Goal: Task Accomplishment & Management: Use online tool/utility

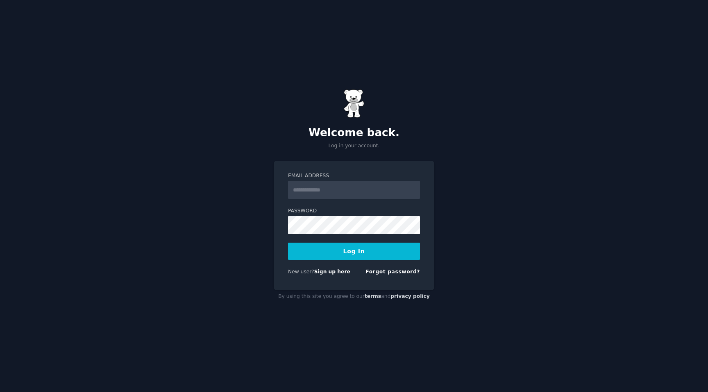
click at [348, 193] on input "Email Address" at bounding box center [354, 190] width 132 height 18
type input "**********"
click at [332, 274] on link "Sign up here" at bounding box center [332, 272] width 36 height 6
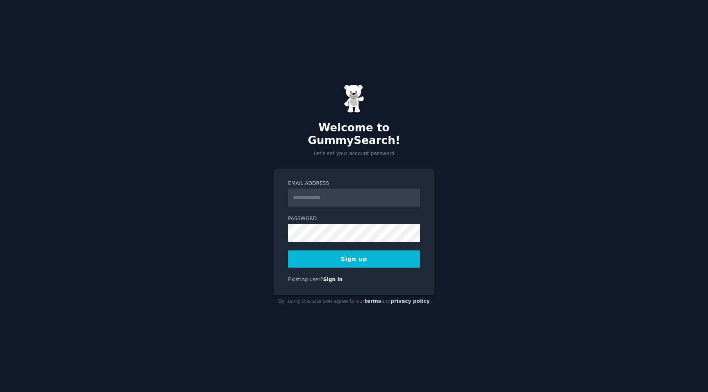
click at [355, 193] on input "Email Address" at bounding box center [354, 198] width 132 height 18
type input "**********"
click at [351, 257] on button "Sign up" at bounding box center [354, 259] width 132 height 17
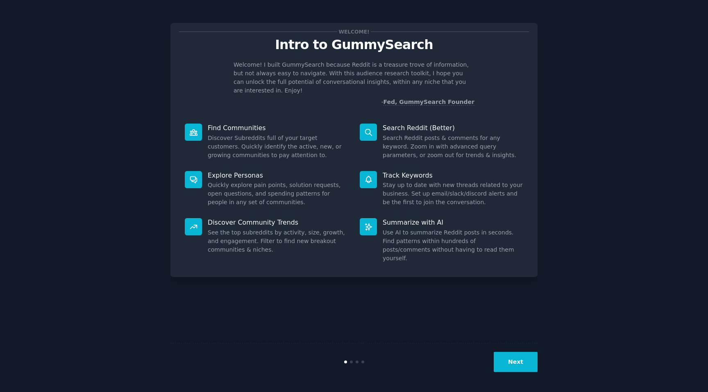
click at [518, 365] on button "Next" at bounding box center [515, 362] width 44 height 20
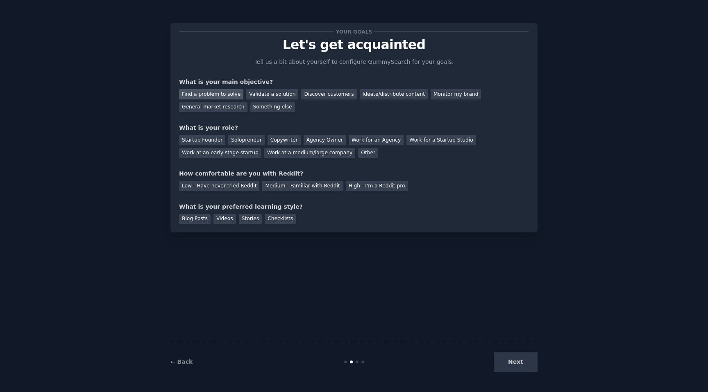
click at [218, 94] on div "Find a problem to solve" at bounding box center [211, 94] width 64 height 10
click at [267, 98] on div "Validate a solution" at bounding box center [272, 94] width 52 height 10
click at [216, 94] on div "Find a problem to solve" at bounding box center [211, 94] width 64 height 10
click at [259, 94] on div "Validate a solution" at bounding box center [272, 94] width 52 height 10
click at [209, 140] on div "Startup Founder" at bounding box center [202, 140] width 46 height 10
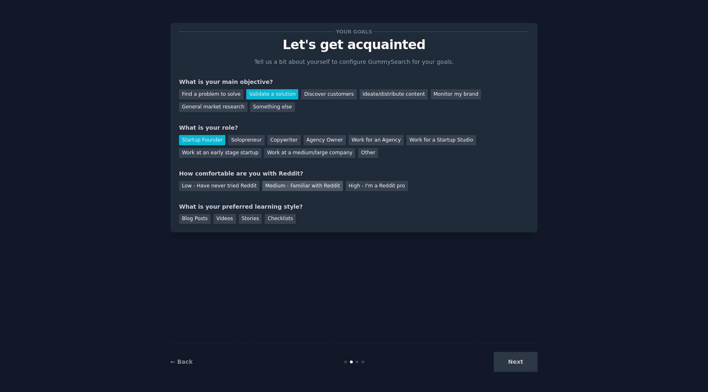
click at [318, 187] on div "Medium - Familiar with Reddit" at bounding box center [302, 186] width 80 height 10
click at [217, 219] on div "Videos" at bounding box center [224, 219] width 23 height 10
click at [508, 364] on button "Next" at bounding box center [515, 362] width 44 height 20
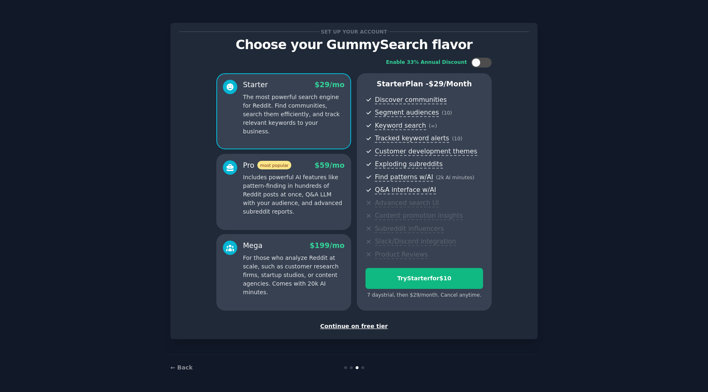
click at [360, 326] on div "Continue on free tier" at bounding box center [354, 326] width 350 height 9
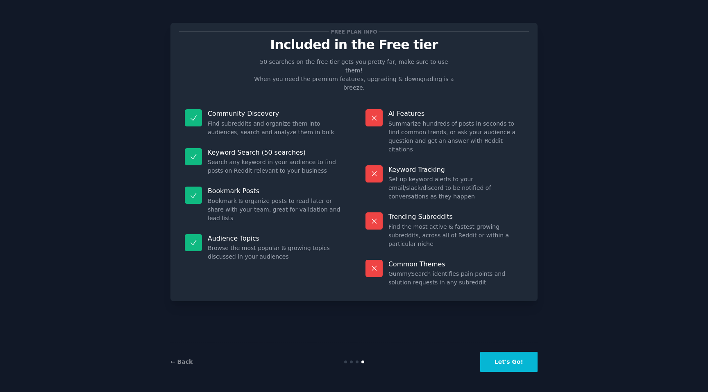
click at [507, 364] on button "Let's Go!" at bounding box center [508, 362] width 57 height 20
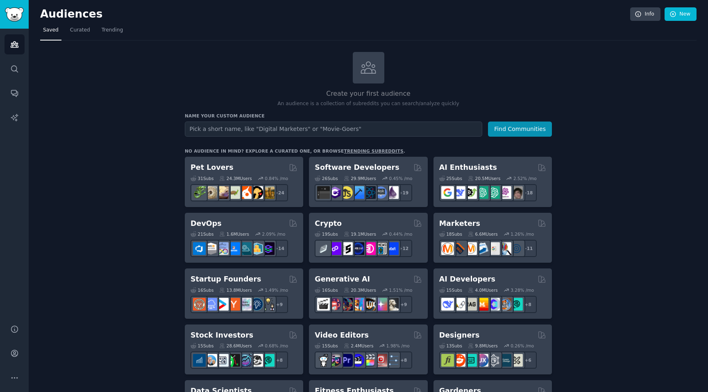
click at [307, 132] on input "text" at bounding box center [333, 129] width 297 height 15
type input "RV park"
click at [524, 131] on button "Find Communities" at bounding box center [520, 129] width 64 height 15
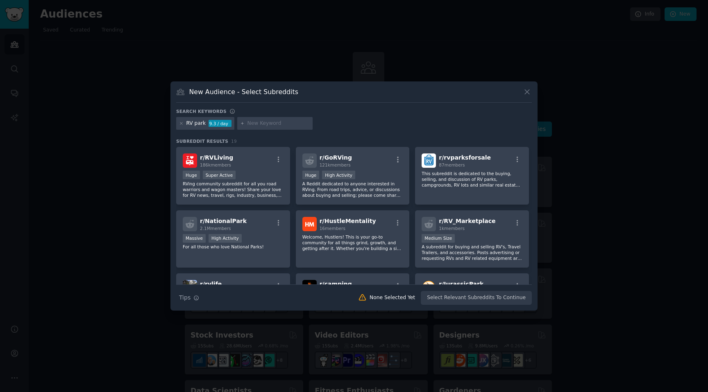
click at [203, 124] on div "RV park" at bounding box center [196, 123] width 20 height 7
click at [202, 123] on div "RV park" at bounding box center [196, 123] width 20 height 7
click at [201, 124] on div "RV park" at bounding box center [196, 123] width 20 height 7
click at [254, 127] on input "text" at bounding box center [278, 123] width 62 height 7
type input "RV Park Monthly"
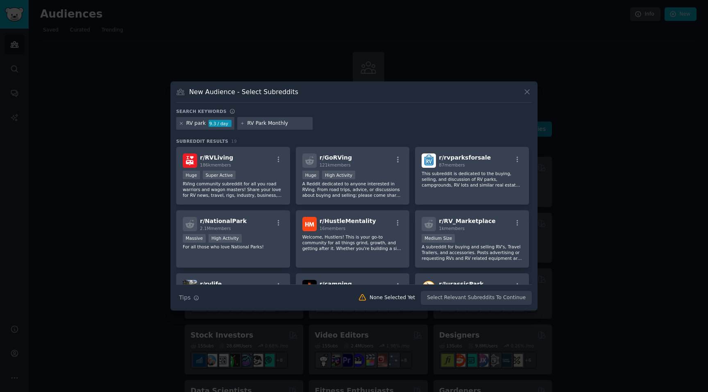
click at [182, 125] on icon at bounding box center [181, 123] width 5 height 5
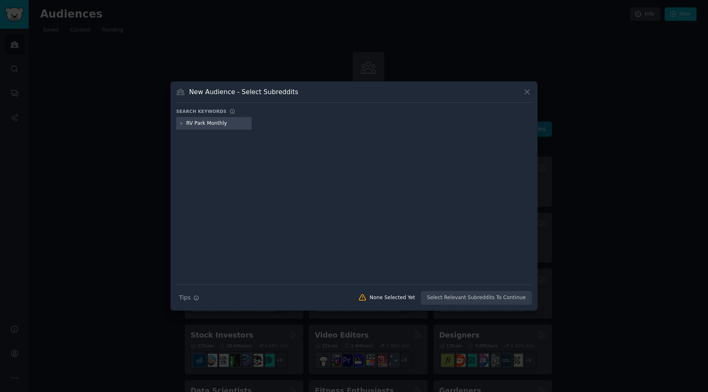
click at [212, 124] on input "RV Park Monthly" at bounding box center [217, 123] width 62 height 7
click at [473, 299] on div "Search Tips Tips None Selected Yet Select Relevant Subreddits To Continue" at bounding box center [353, 295] width 355 height 20
click at [461, 294] on div "Search Tips Tips None Selected Yet Select Relevant Subreddits To Continue" at bounding box center [353, 295] width 355 height 20
click at [213, 128] on div "RV Park Monthly" at bounding box center [213, 123] width 75 height 13
click at [215, 120] on input "RV Park Monthly" at bounding box center [217, 123] width 62 height 7
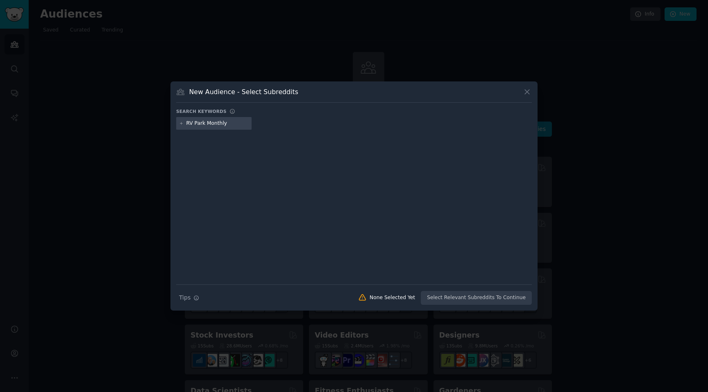
click at [530, 91] on div "New Audience - Select Subreddits Search keywords RV Park Monthly Search Tips Ti…" at bounding box center [353, 196] width 367 height 230
click at [529, 92] on icon at bounding box center [527, 92] width 9 height 9
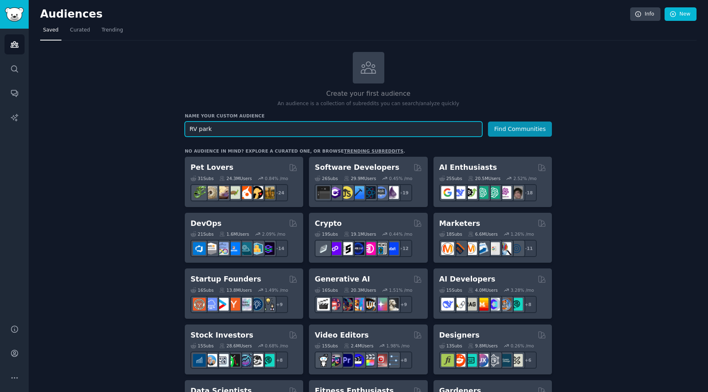
click at [249, 125] on input "RV park" at bounding box center [333, 129] width 297 height 15
type input "R"
type input "[GEOGRAPHIC_DATA]"
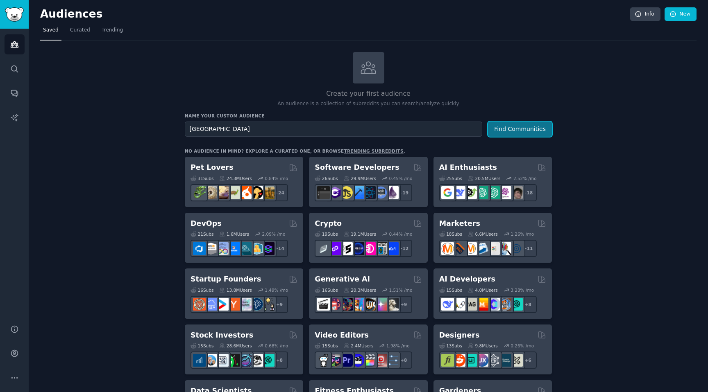
click at [499, 122] on button "Find Communities" at bounding box center [520, 129] width 64 height 15
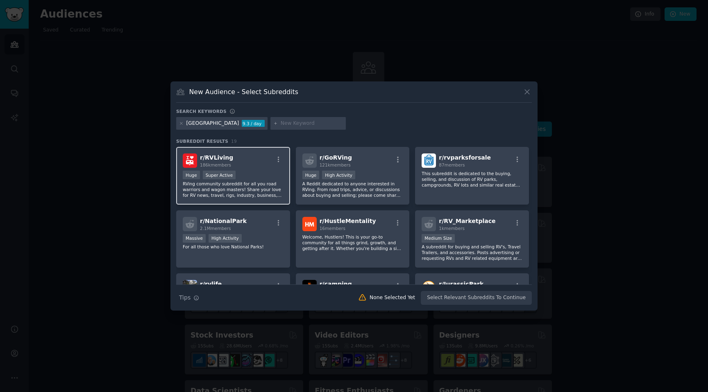
click at [251, 165] on div "r/ RVLiving 186k members" at bounding box center [233, 161] width 101 height 14
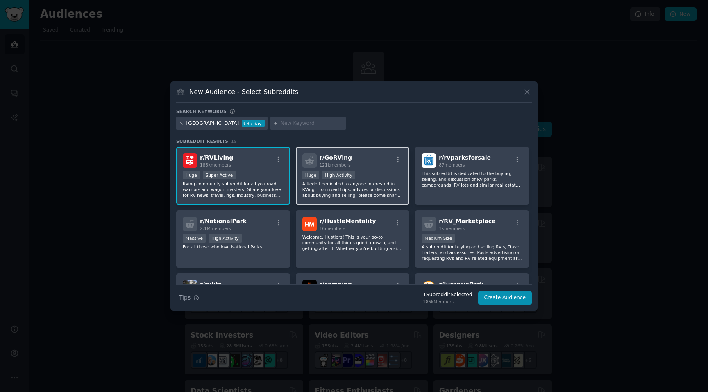
click at [373, 167] on div "r/ GoRVing 121k members" at bounding box center [352, 161] width 101 height 14
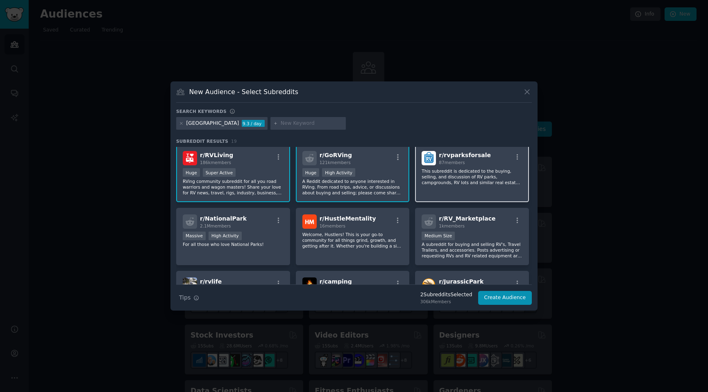
scroll to position [3, 0]
click at [465, 174] on p "This subreddit is dedicated to the buying, selling, and discussion of RV parks,…" at bounding box center [471, 175] width 101 height 17
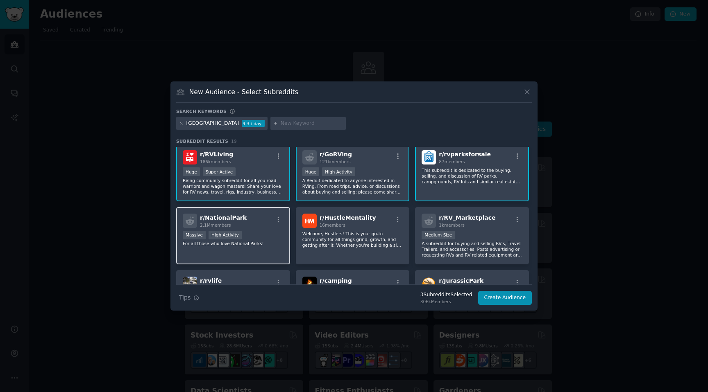
click at [260, 249] on div "r/ NationalPark 2.1M members Massive High Activity For all those who love Natio…" at bounding box center [233, 236] width 114 height 58
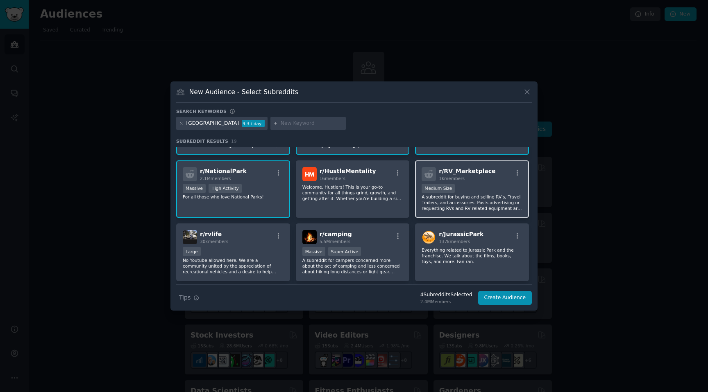
scroll to position [52, 0]
click at [482, 199] on p "A subreddit for buying and selling RV's, Travel Trailers, and accessories. Post…" at bounding box center [471, 200] width 101 height 17
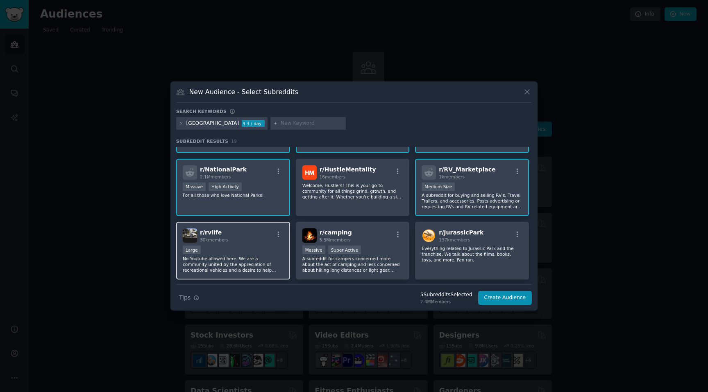
click at [251, 266] on p "No Youtube allowed here. We are a community united by the appreciation of recre…" at bounding box center [233, 264] width 101 height 17
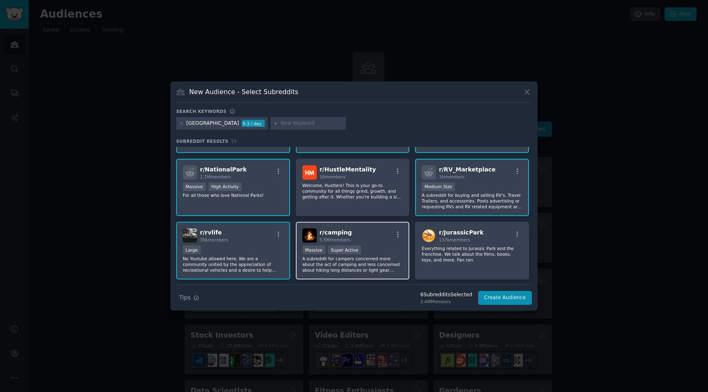
click at [382, 267] on p "A subreddit for campers concerned more about the act of camping and less concer…" at bounding box center [352, 264] width 101 height 17
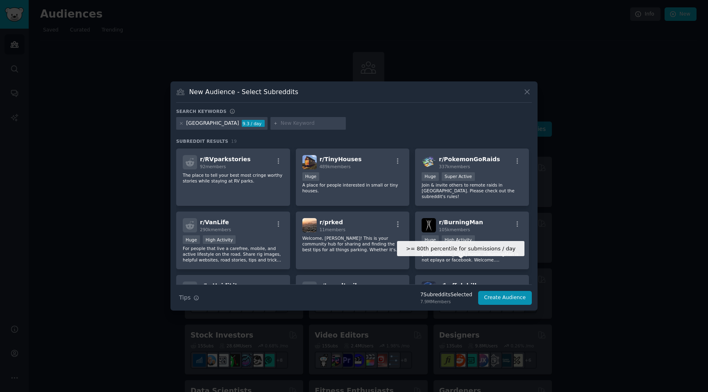
scroll to position [199, 0]
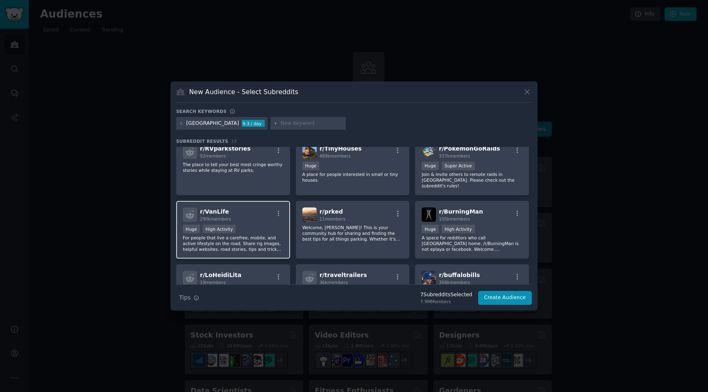
click at [230, 242] on p "For people that live a carefree, mobile, and active lifestyle on the road. Shar…" at bounding box center [233, 243] width 101 height 17
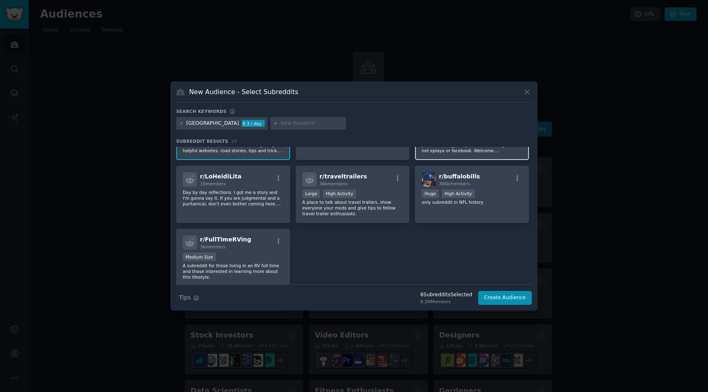
scroll to position [301, 0]
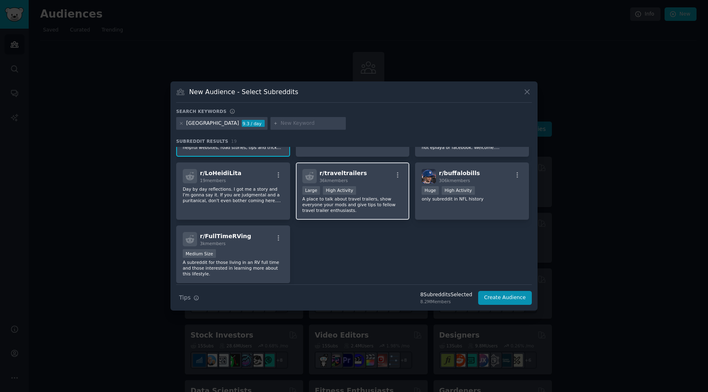
click at [344, 209] on p "A place to talk about travel trailers, show everyone your mods and give tips to…" at bounding box center [352, 204] width 101 height 17
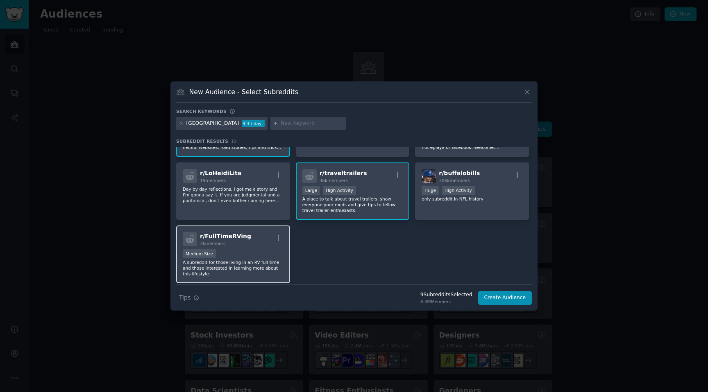
click at [250, 261] on p "A subreddit for those living in an RV full time and those interested in learnin…" at bounding box center [233, 268] width 101 height 17
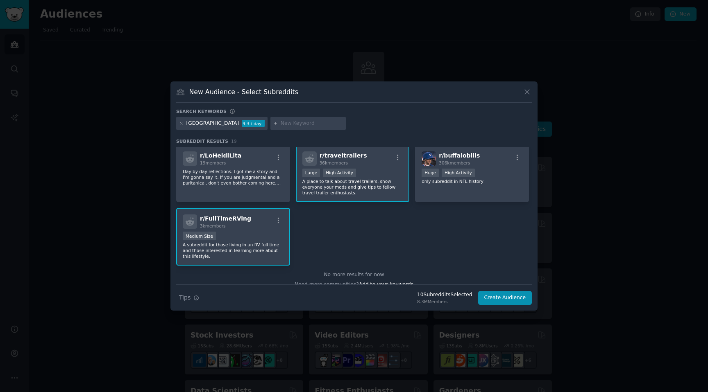
scroll to position [328, 0]
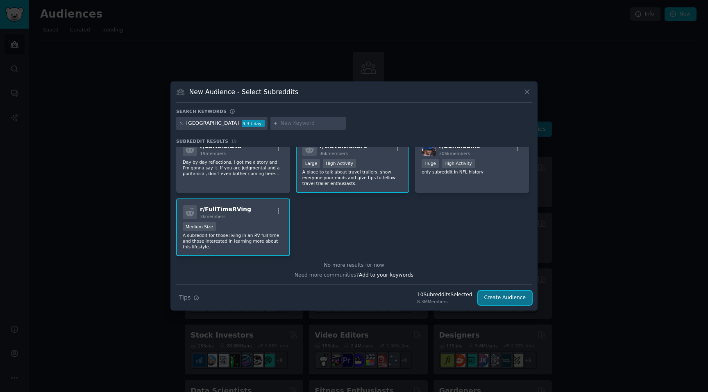
click at [498, 299] on button "Create Audience" at bounding box center [505, 298] width 54 height 14
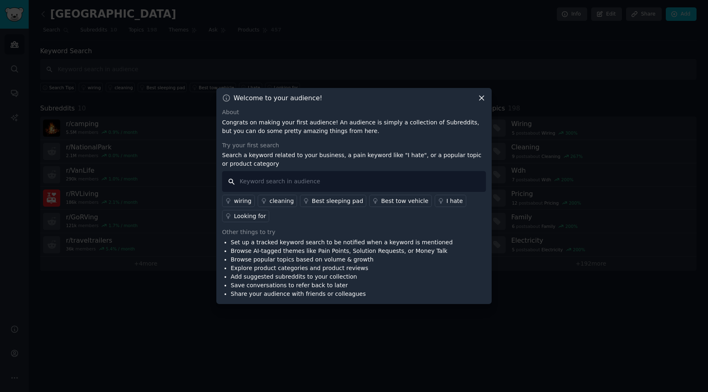
click at [324, 184] on input "text" at bounding box center [354, 181] width 264 height 21
type input "monthly stay"
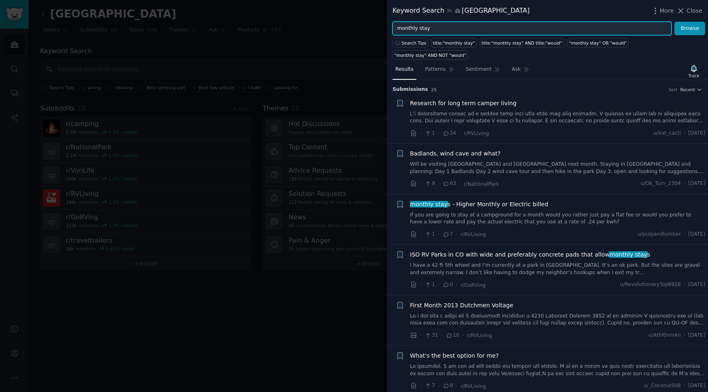
click at [439, 29] on input "monthly stay" at bounding box center [531, 29] width 279 height 14
type input "monthly"
click at [674, 22] on button "Browse" at bounding box center [689, 29] width 31 height 14
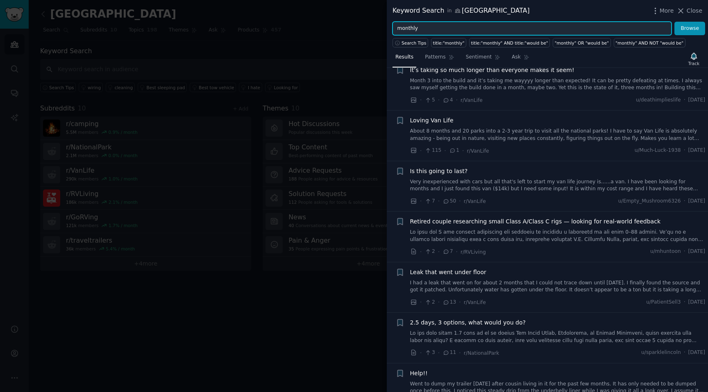
scroll to position [940, 0]
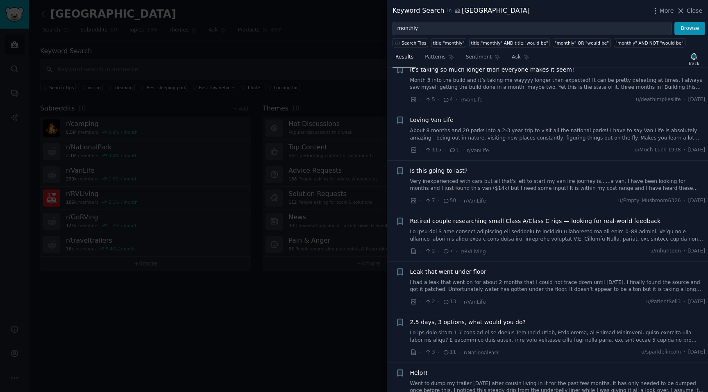
click at [349, 296] on div at bounding box center [354, 196] width 708 height 392
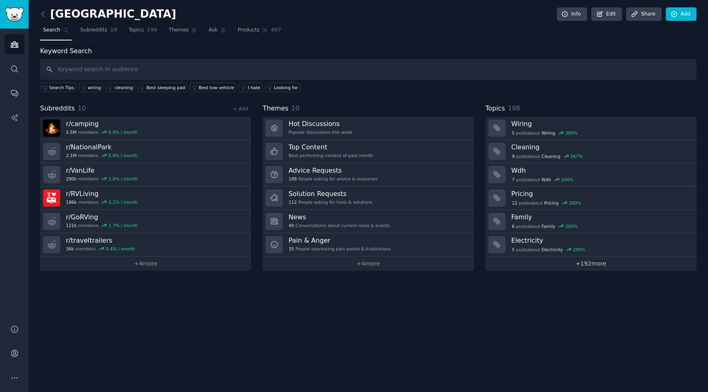
click at [591, 264] on link "+ 192 more" at bounding box center [590, 264] width 211 height 14
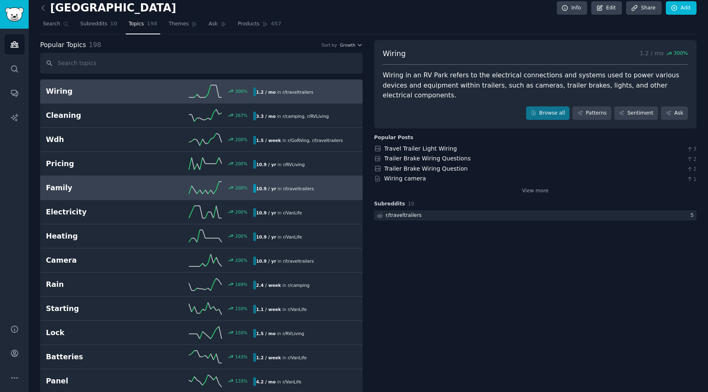
scroll to position [6, 0]
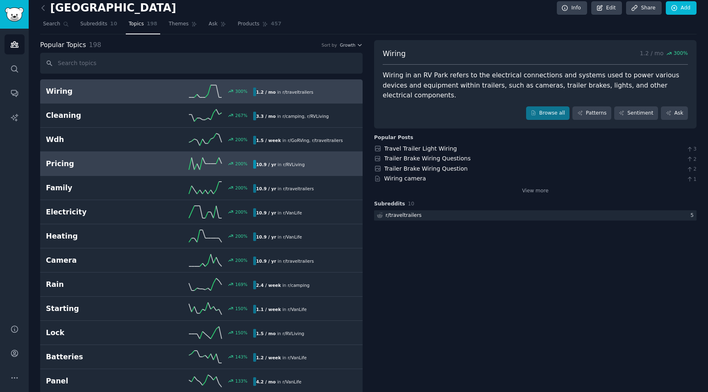
click at [167, 166] on div "200 %" at bounding box center [201, 164] width 104 height 12
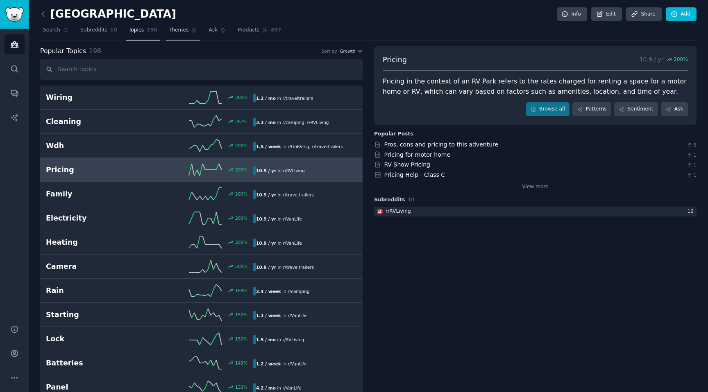
click at [191, 29] on icon at bounding box center [194, 30] width 6 height 6
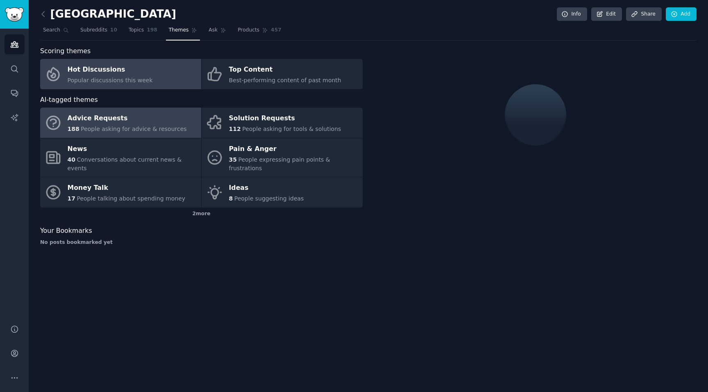
click at [139, 132] on div "188 People asking for advice & resources" at bounding box center [127, 129] width 119 height 9
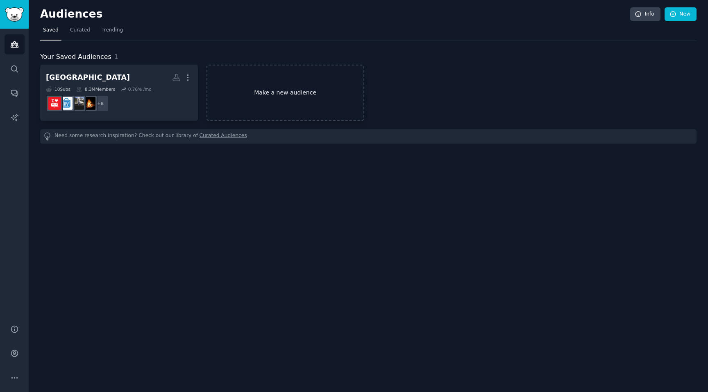
click at [275, 95] on link "Make a new audience" at bounding box center [285, 93] width 158 height 56
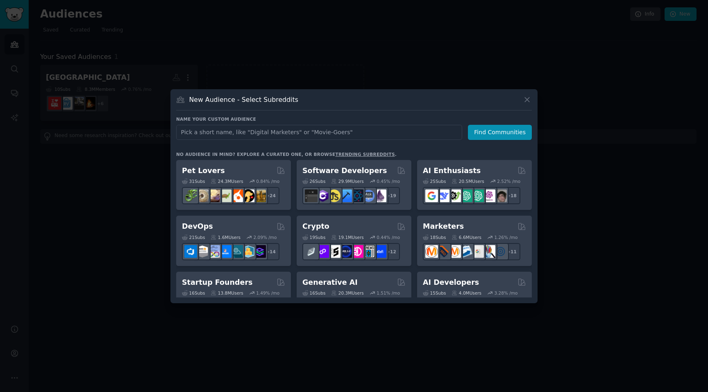
click at [257, 128] on input "text" at bounding box center [319, 132] width 286 height 15
type input "recruitment"
click at [497, 128] on button "Find Communities" at bounding box center [500, 132] width 64 height 15
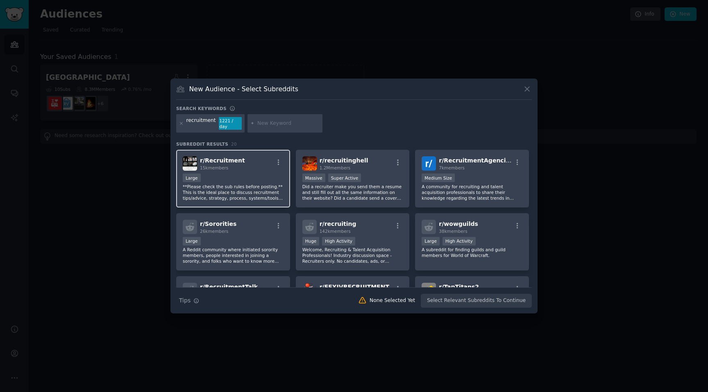
click at [259, 179] on div "Large" at bounding box center [233, 179] width 101 height 10
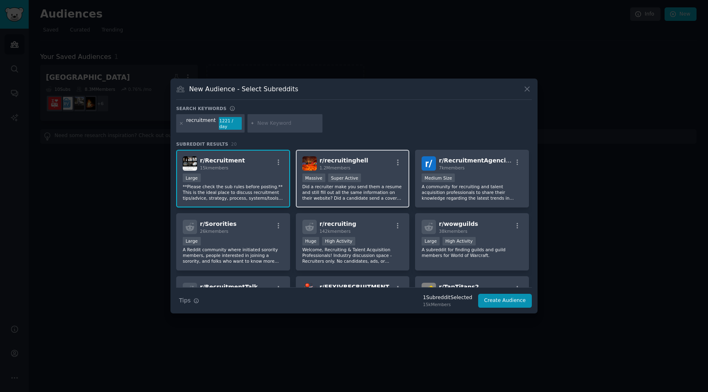
click at [327, 185] on p "Did a recruiter make you send them a resume and still fill out all the same inf…" at bounding box center [352, 192] width 101 height 17
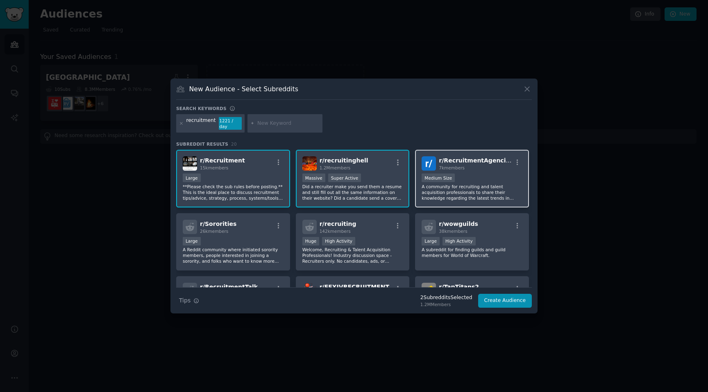
click at [425, 189] on p "A community for recruiting and talent acquisition professionals to share their …" at bounding box center [471, 192] width 101 height 17
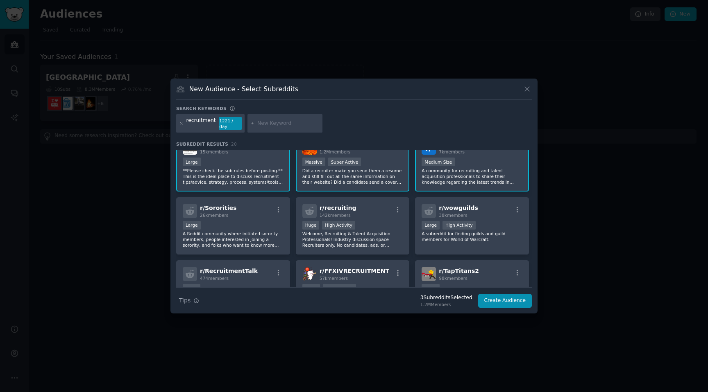
scroll to position [29, 0]
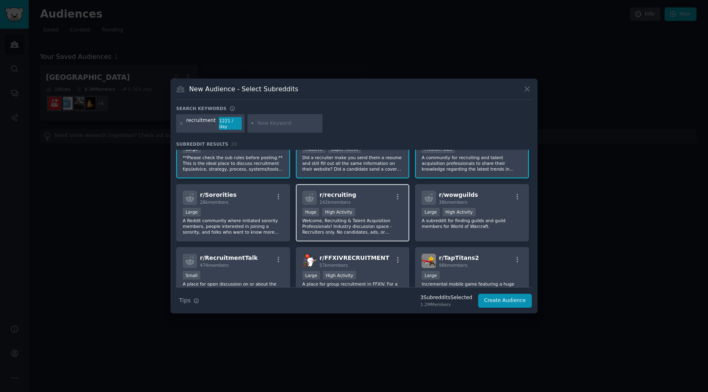
click at [352, 220] on p "Welcome, Recruiting & Talent Acquisition Professionals! Industry discussion spa…" at bounding box center [352, 226] width 101 height 17
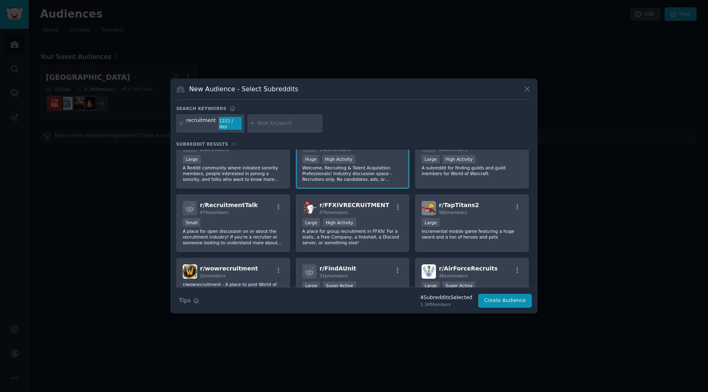
scroll to position [124, 0]
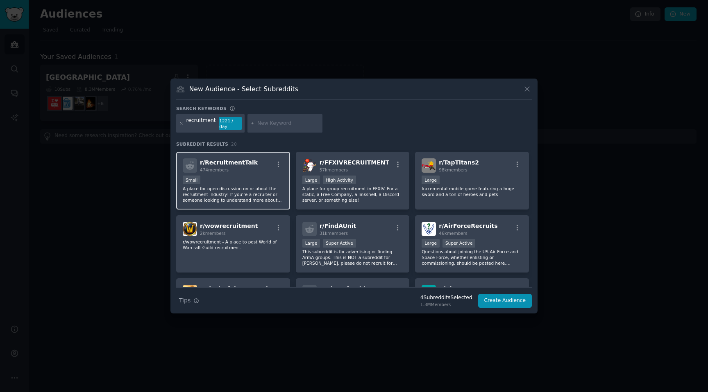
click at [267, 186] on p "A place for open discussion on or about the recruitment industry! If you're a r…" at bounding box center [233, 194] width 101 height 17
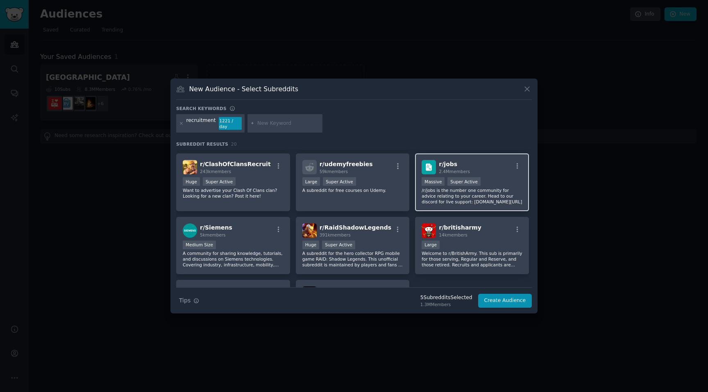
scroll to position [250, 0]
click at [461, 200] on p "/r/jobs is the number one community for advice relating to your career. Head to…" at bounding box center [471, 195] width 101 height 17
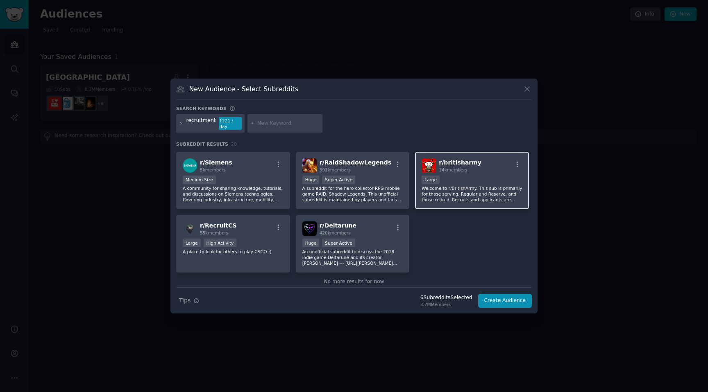
scroll to position [328, 0]
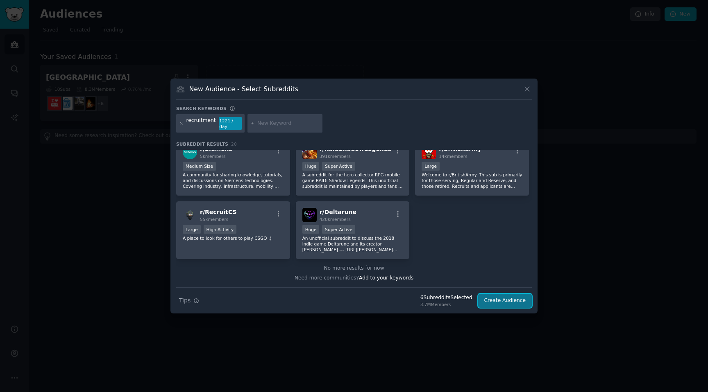
click at [492, 297] on button "Create Audience" at bounding box center [505, 301] width 54 height 14
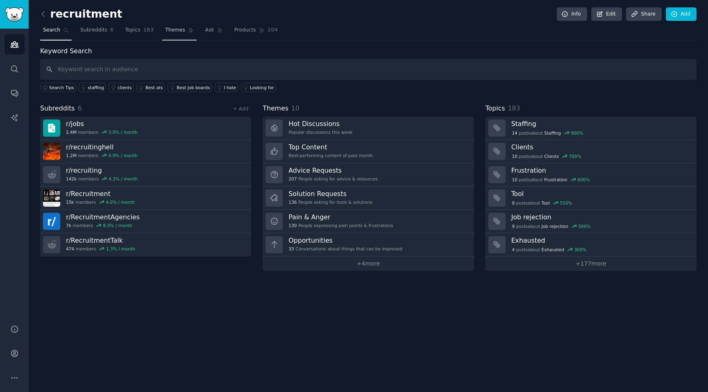
click at [177, 29] on span "Themes" at bounding box center [175, 30] width 20 height 7
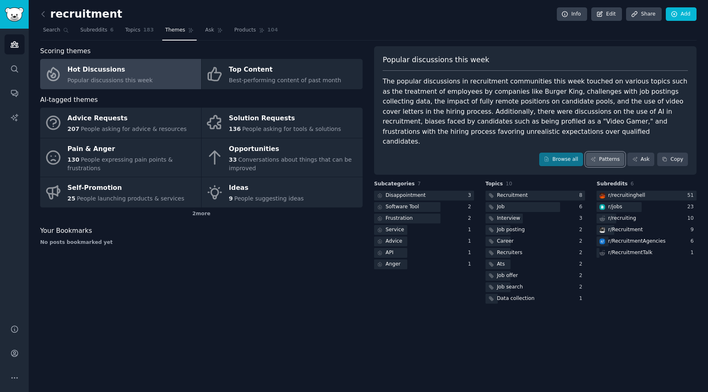
click at [619, 153] on link "Patterns" at bounding box center [605, 160] width 38 height 14
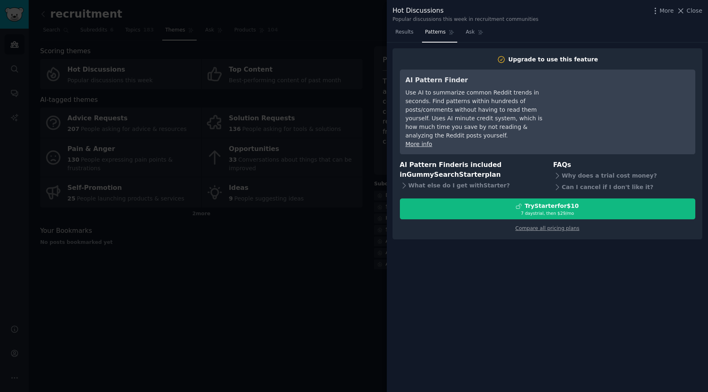
click at [312, 271] on div at bounding box center [354, 196] width 708 height 392
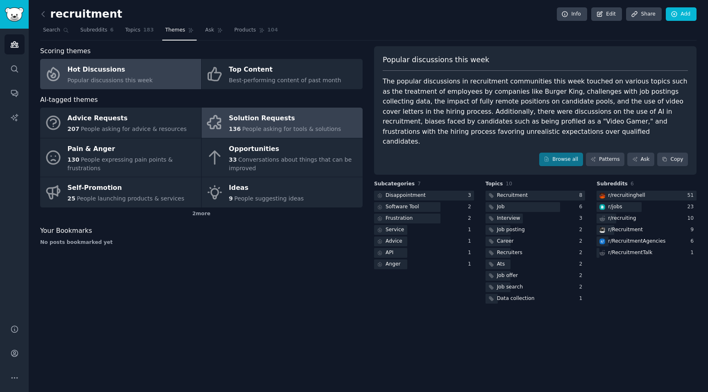
click at [277, 135] on link "Solution Requests 136 People asking for tools & solutions" at bounding box center [281, 123] width 161 height 30
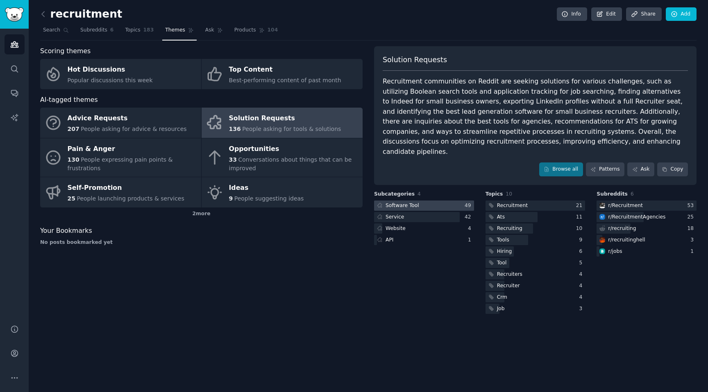
click at [428, 201] on div at bounding box center [424, 206] width 100 height 10
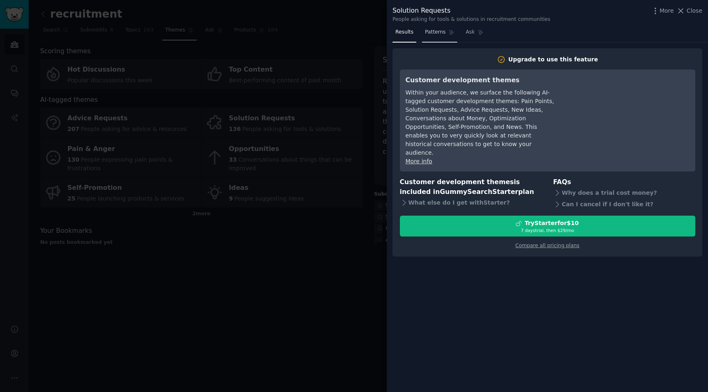
click at [447, 32] on link "Patterns" at bounding box center [439, 34] width 35 height 17
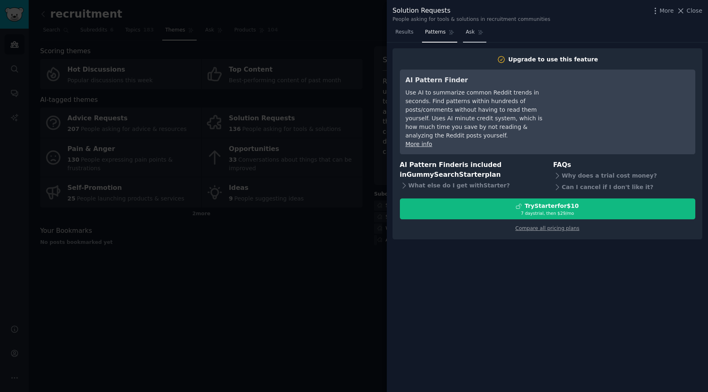
click at [474, 34] on link "Ask" at bounding box center [474, 34] width 23 height 17
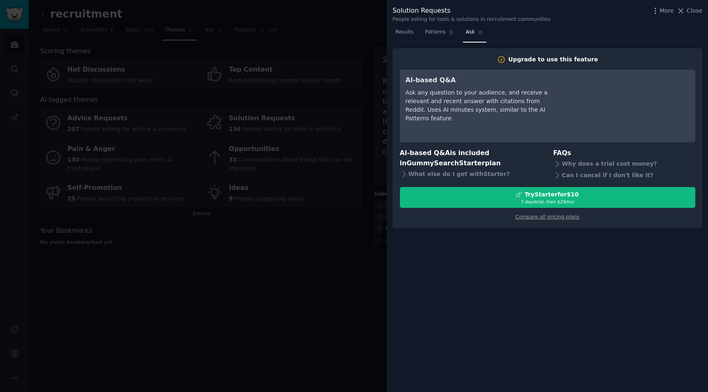
click at [298, 283] on div at bounding box center [354, 196] width 708 height 392
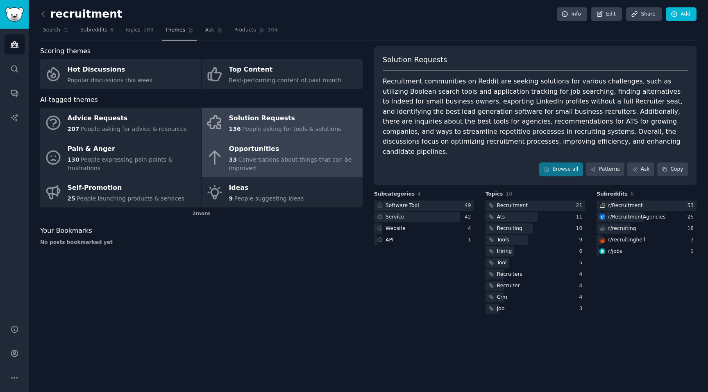
click at [285, 170] on div "33 Conversations about things that can be improved" at bounding box center [293, 164] width 129 height 17
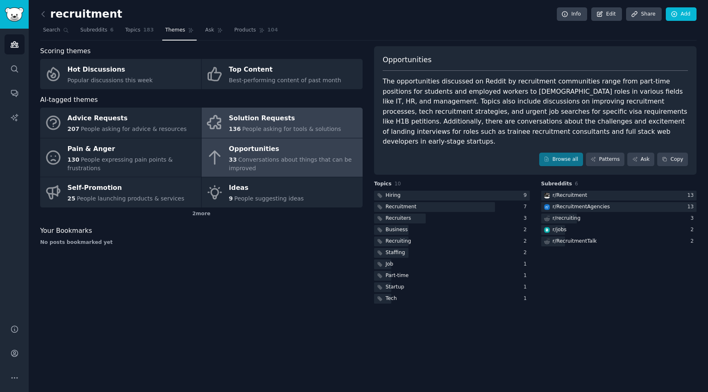
click at [289, 131] on span "People asking for tools & solutions" at bounding box center [291, 129] width 99 height 7
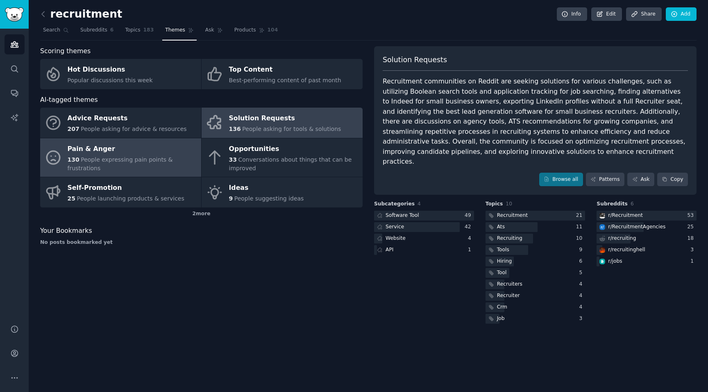
click at [155, 152] on div "Pain & Anger" at bounding box center [132, 149] width 129 height 13
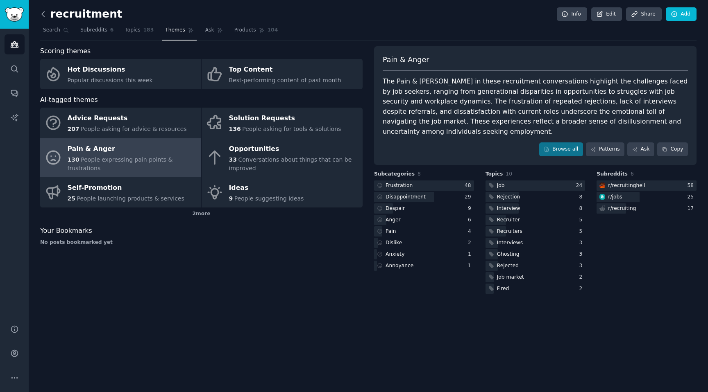
click at [45, 15] on icon at bounding box center [43, 14] width 9 height 9
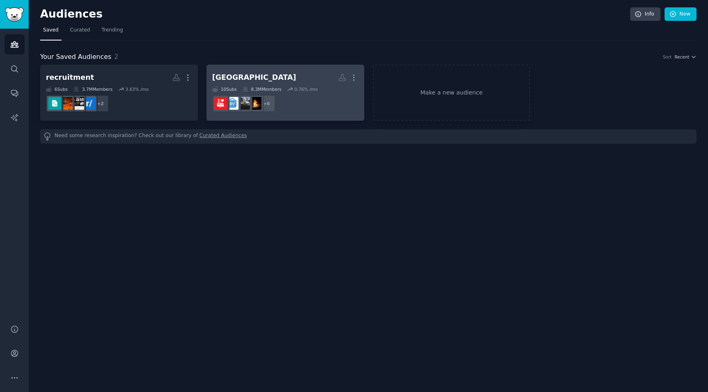
click at [282, 76] on h2 "RV Park More" at bounding box center [285, 77] width 146 height 14
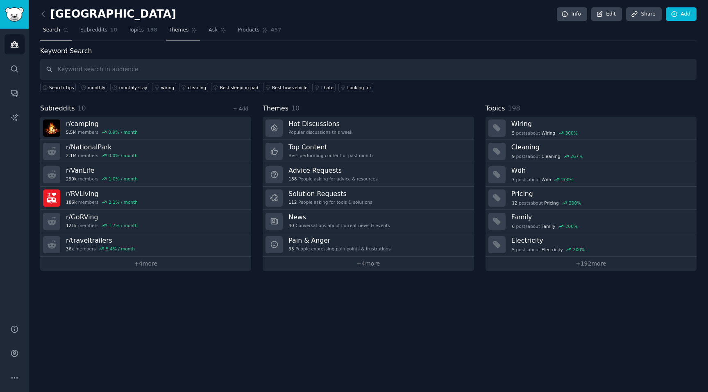
click at [178, 32] on span "Themes" at bounding box center [179, 30] width 20 height 7
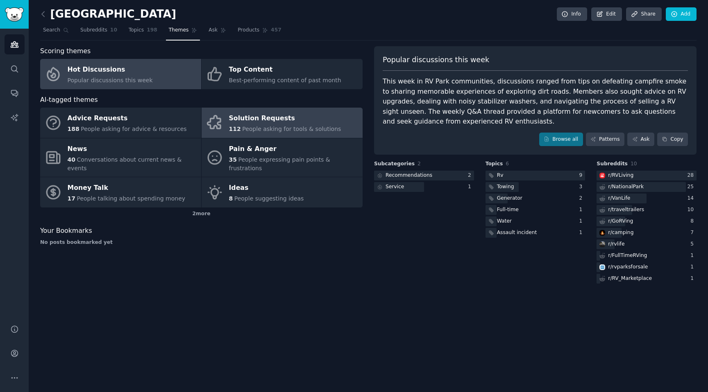
click at [301, 131] on span "People asking for tools & solutions" at bounding box center [291, 129] width 99 height 7
